Goal: Task Accomplishment & Management: Use online tool/utility

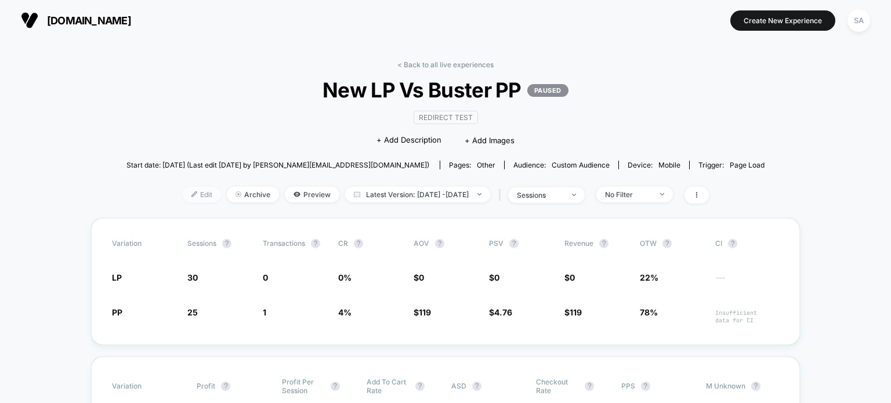
click at [183, 195] on span "Edit" at bounding box center [202, 195] width 38 height 16
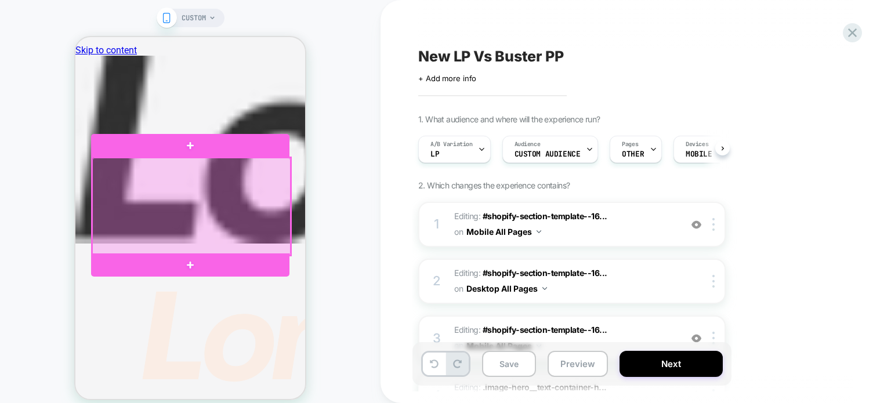
scroll to position [220, 0]
